Goal: Task Accomplishment & Management: Use online tool/utility

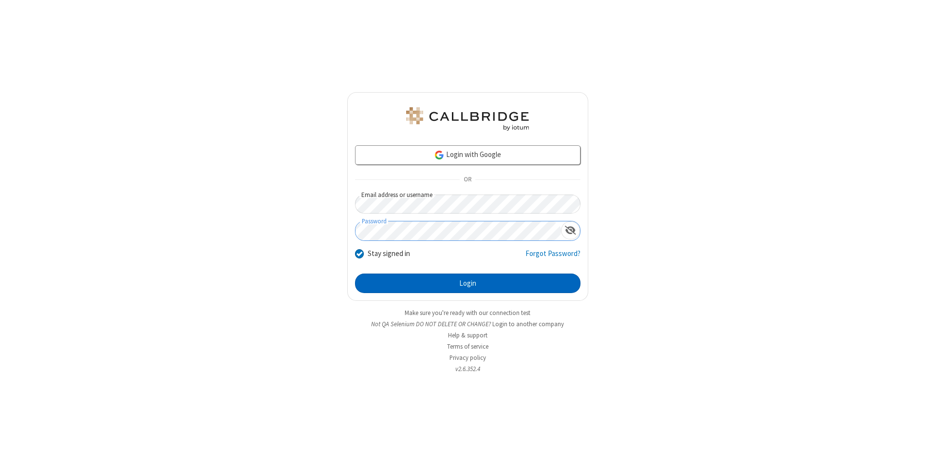
click at [468, 283] on button "Login" at bounding box center [468, 282] width 226 height 19
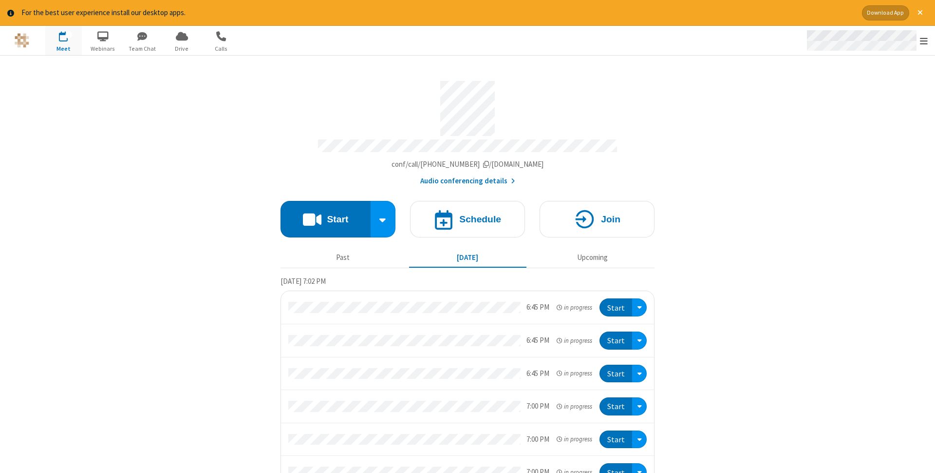
click at [924, 40] on span "Open menu" at bounding box center [924, 41] width 8 height 10
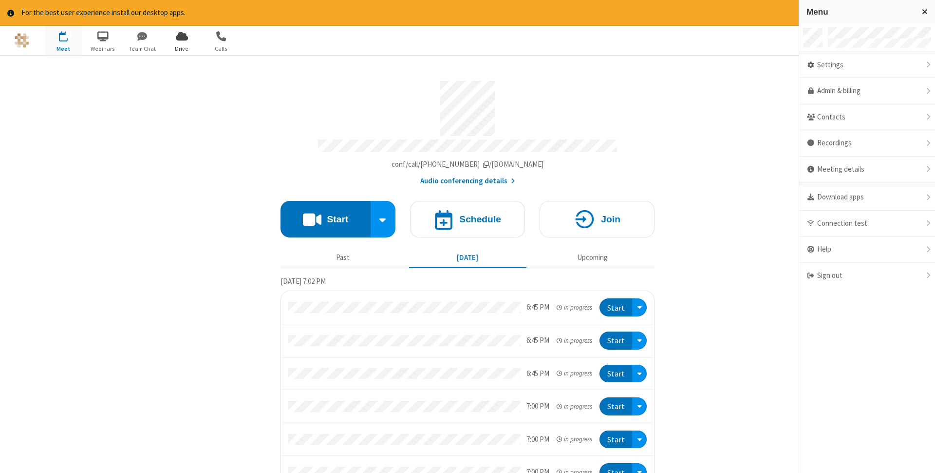
click at [182, 48] on span "Drive" at bounding box center [182, 48] width 37 height 9
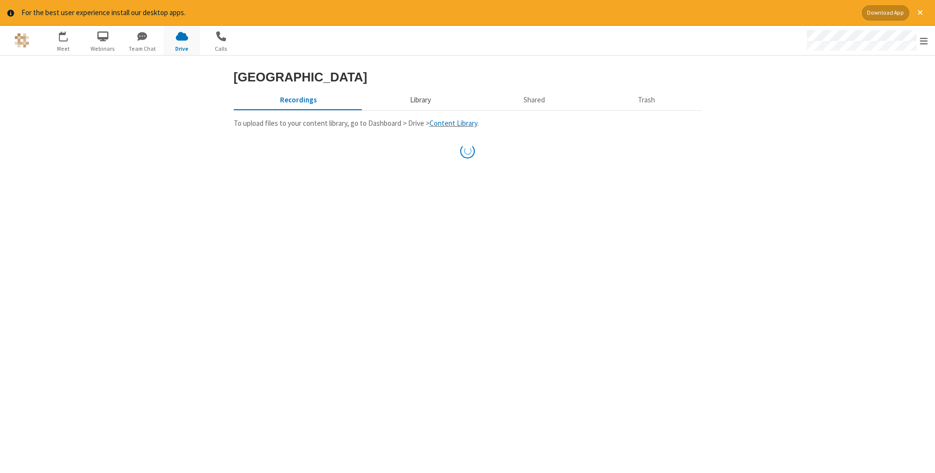
click at [419, 110] on button "Library" at bounding box center [420, 100] width 114 height 19
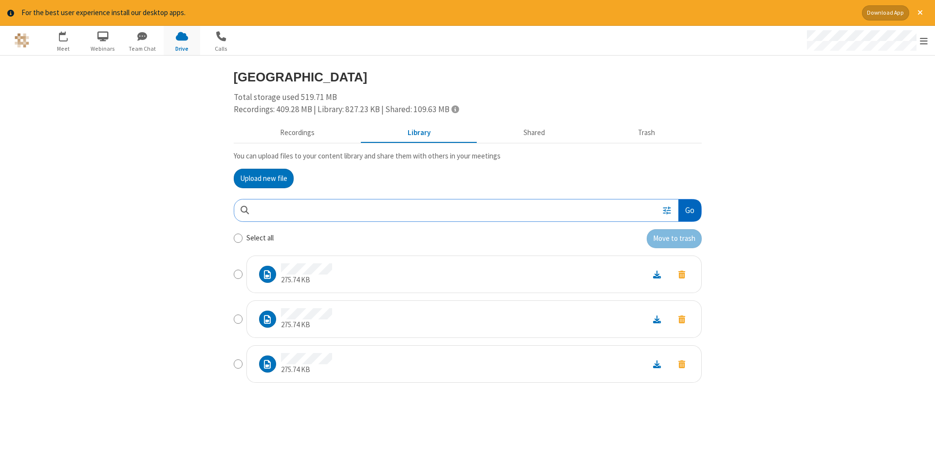
click at [689, 210] on button "Go" at bounding box center [690, 210] width 22 height 22
click at [264, 178] on button "Upload new file" at bounding box center [264, 178] width 60 height 19
